Goal: Transaction & Acquisition: Purchase product/service

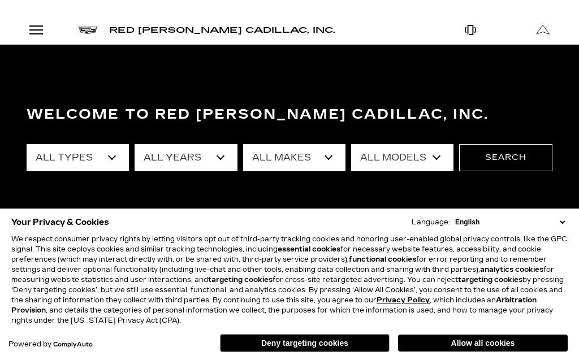
click at [27, 144] on select "All Types New Used Certified Used Demo" at bounding box center [78, 157] width 102 height 27
select select "Used"
click option "Used" at bounding box center [0, 0] width 0 height 0
click at [135, 144] on select "All Years 2025 2024 2023 2022 2021 2020 2019 2018 2017 2013" at bounding box center [186, 157] width 102 height 27
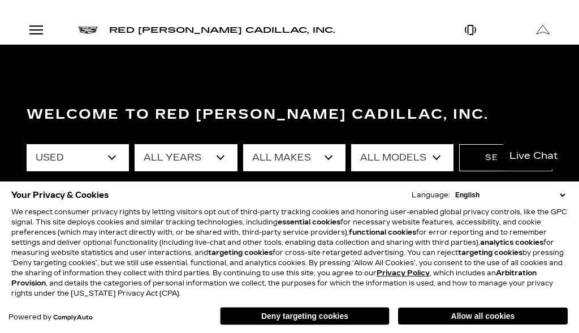
select select "2020"
click option "2020" at bounding box center [0, 0] width 0 height 0
click at [243, 144] on select "All Makes Cadillac Lexus" at bounding box center [294, 157] width 102 height 27
select select "Cadillac"
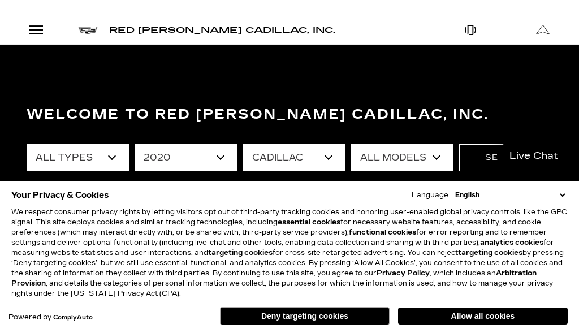
click option "Cadillac" at bounding box center [0, 0] width 0 height 0
click at [351, 144] on select "All Models XT4" at bounding box center [402, 157] width 102 height 27
click option "All Models" at bounding box center [0, 0] width 0 height 0
click at [483, 165] on button "Search" at bounding box center [505, 157] width 93 height 27
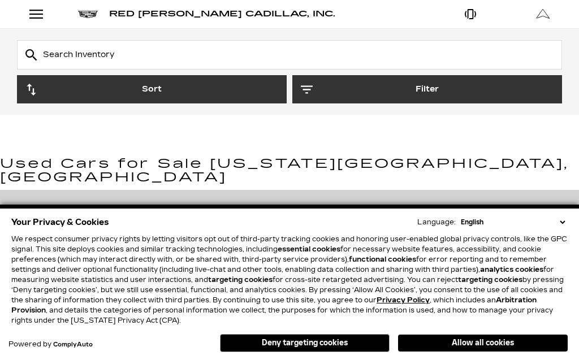
scroll to position [193, 0]
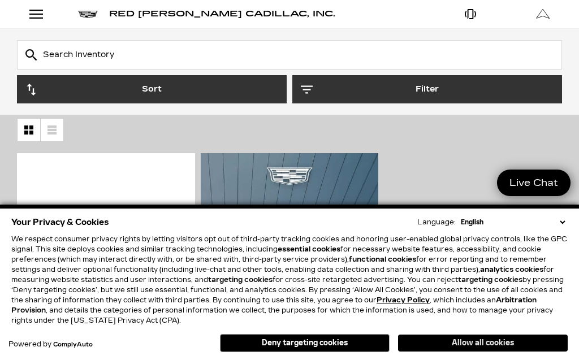
click at [438, 337] on button "Allow all cookies" at bounding box center [483, 343] width 170 height 17
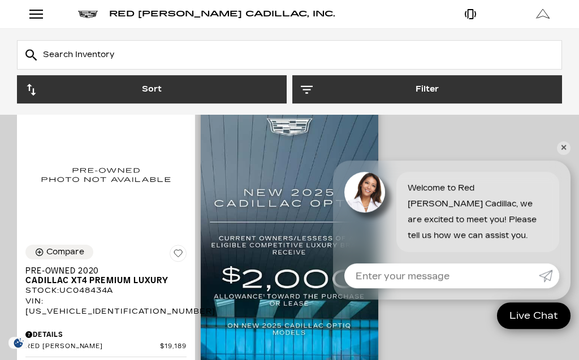
scroll to position [258, 0]
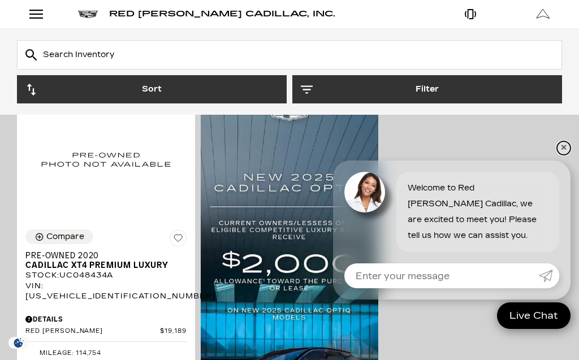
click at [562, 150] on link "✕" at bounding box center [564, 148] width 14 height 14
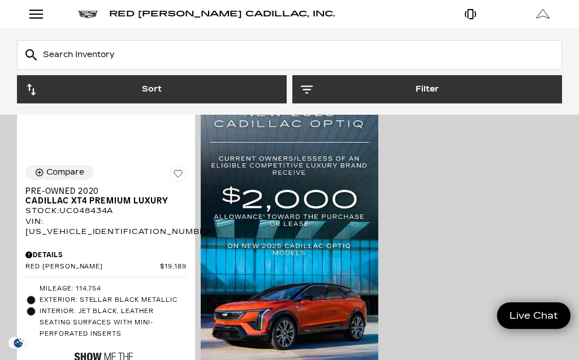
scroll to position [0, 0]
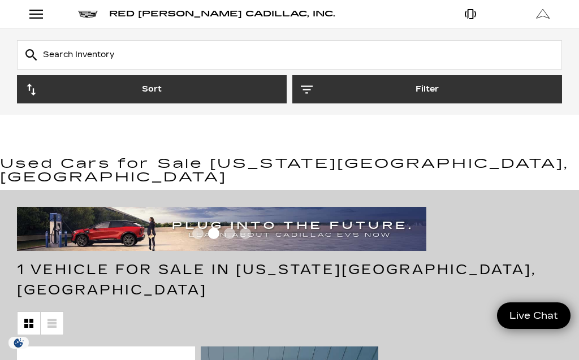
click at [56, 61] on input "Search Inventory" at bounding box center [289, 54] width 545 height 29
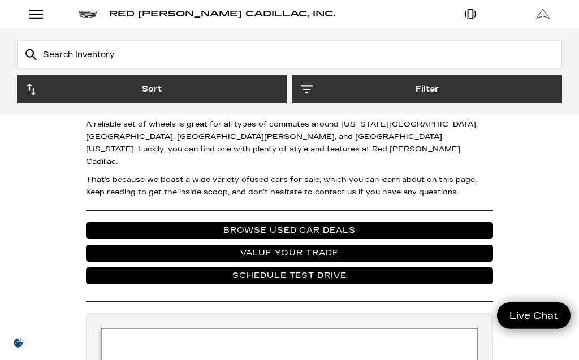
scroll to position [838, 0]
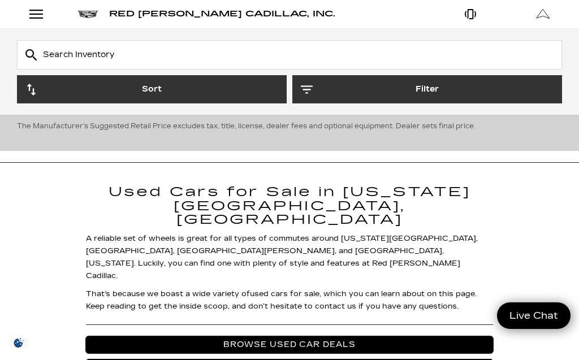
click at [226, 336] on link "Browse Used Car Deals" at bounding box center [289, 344] width 407 height 17
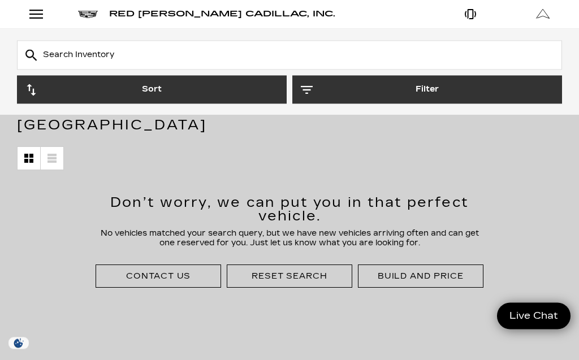
scroll to position [193, 0]
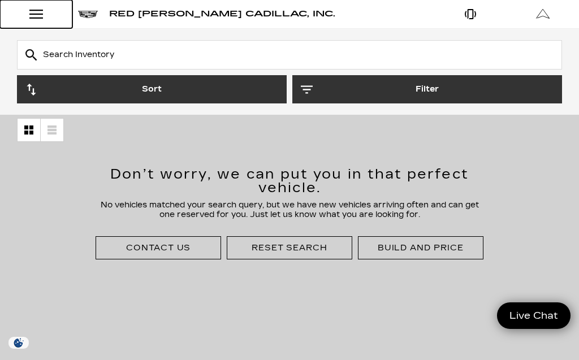
click at [33, 20] on div "Open Menu Modal" at bounding box center [36, 14] width 19 height 14
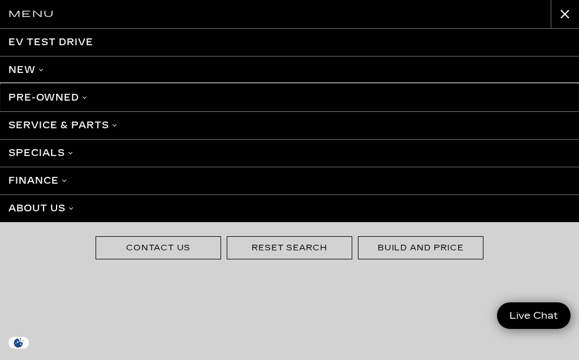
click at [55, 97] on link "Pre-Owned" at bounding box center [289, 98] width 579 height 28
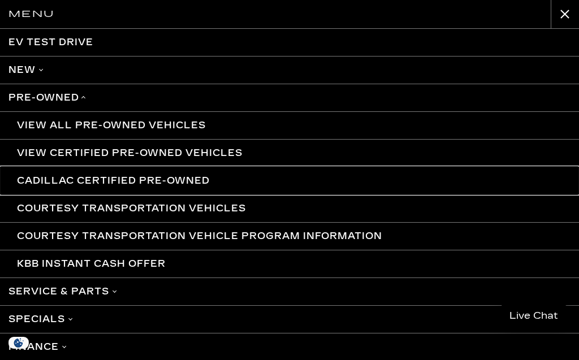
click at [65, 185] on link "Cadillac Certified Pre-Owned" at bounding box center [289, 181] width 579 height 28
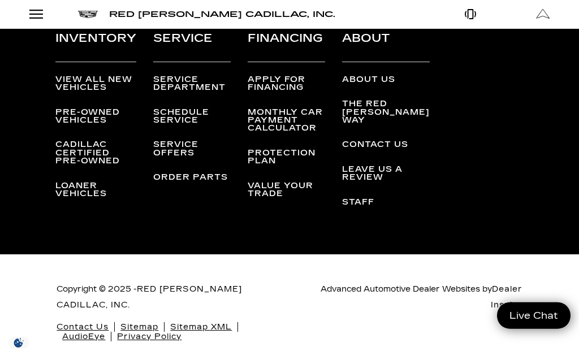
scroll to position [3183, 0]
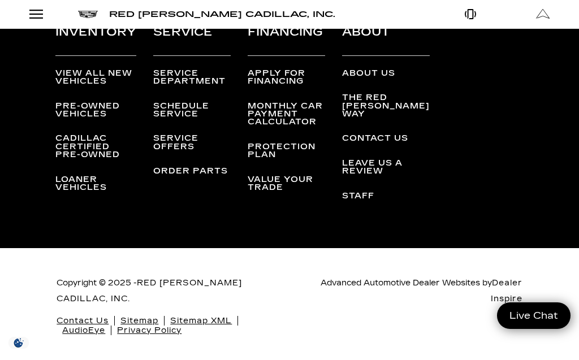
click at [77, 159] on link "Cadillac Certified Pre-Owned" at bounding box center [87, 146] width 64 height 26
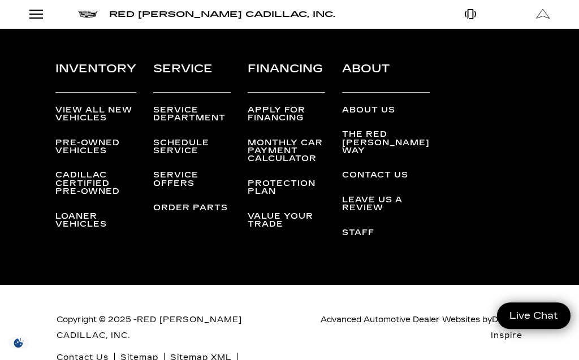
scroll to position [3159, 0]
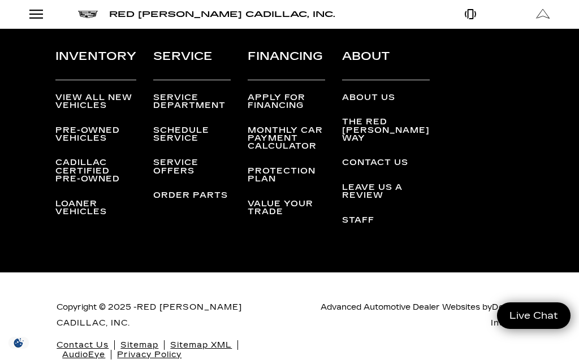
click at [79, 143] on link "Pre-Owned Vehicles" at bounding box center [87, 135] width 64 height 18
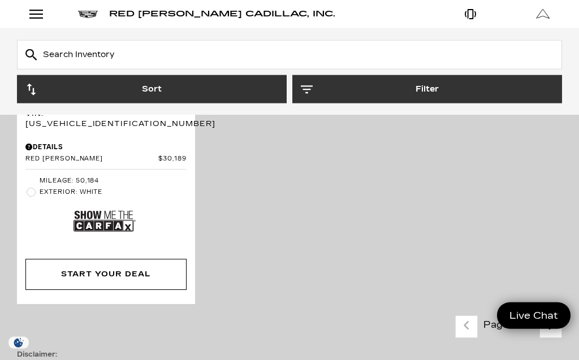
scroll to position [3610, 0]
